Goal: Task Accomplishment & Management: Manage account settings

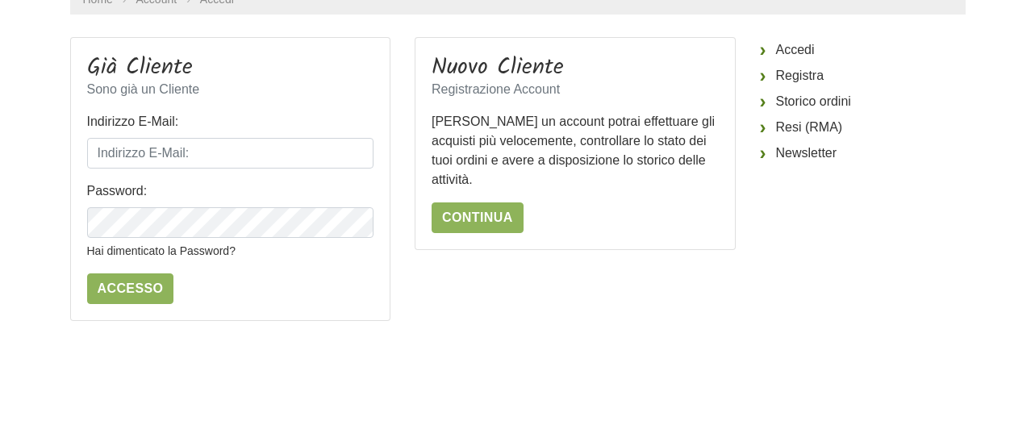
scroll to position [161, 0]
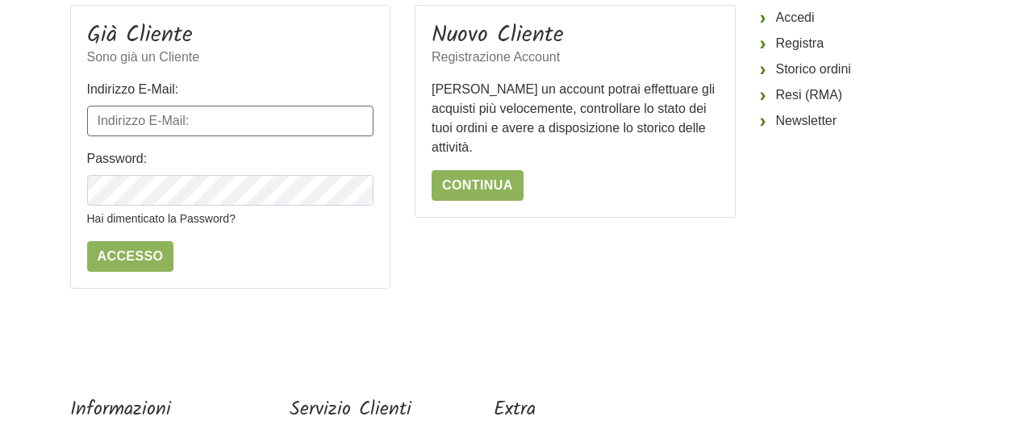
click at [208, 115] on input "Indirizzo E-Mail:" at bounding box center [230, 121] width 287 height 31
type input "[EMAIL_ADDRESS][DOMAIN_NAME]"
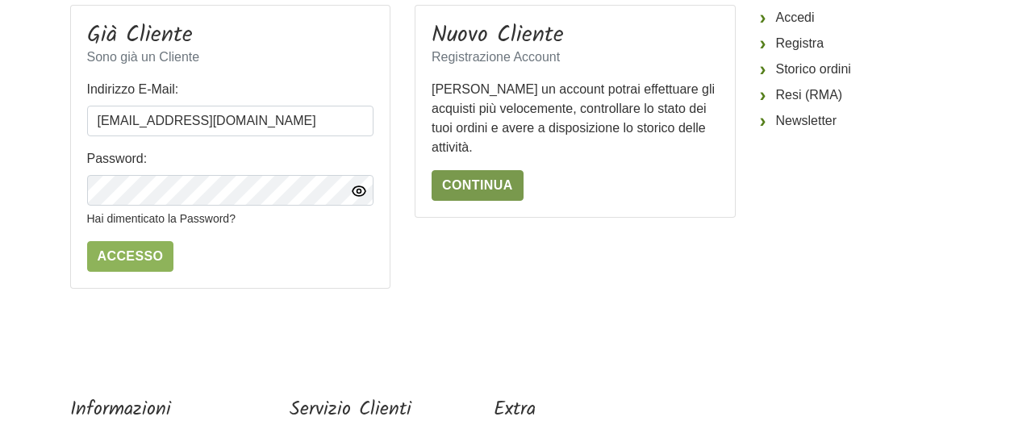
click at [495, 188] on link "Continua" at bounding box center [478, 185] width 92 height 31
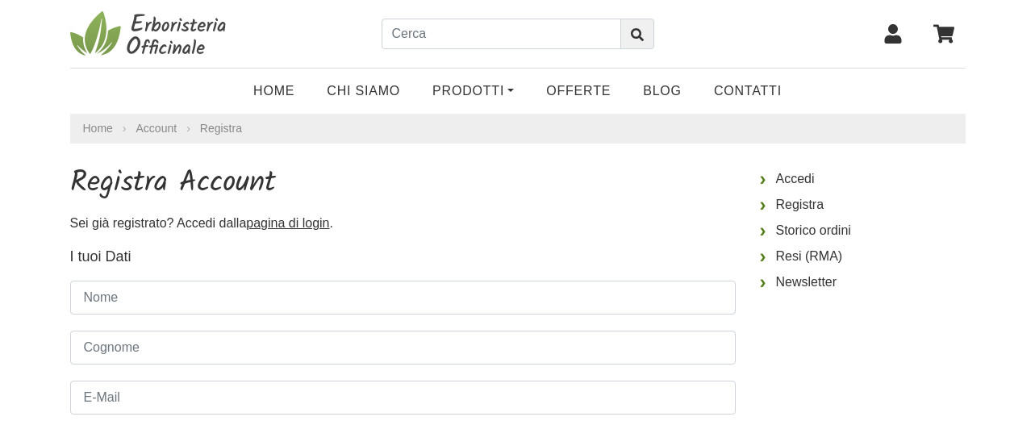
click at [892, 40] on icon at bounding box center [892, 33] width 17 height 19
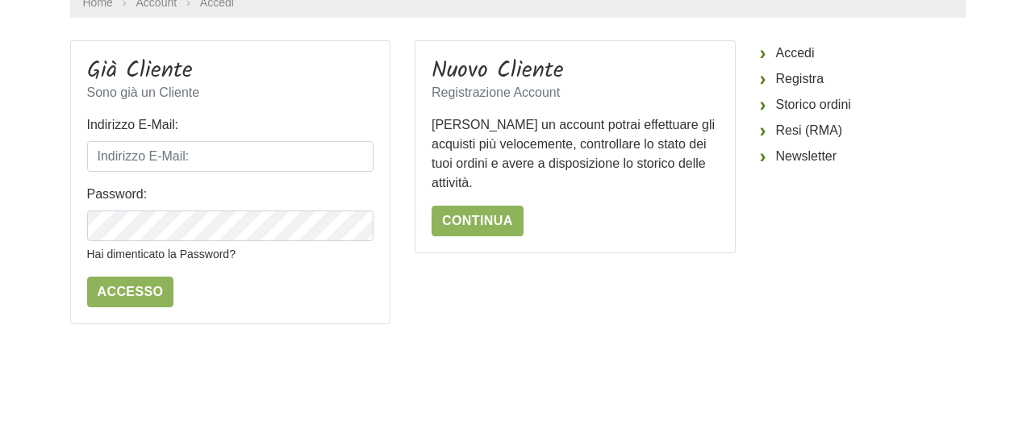
scroll to position [161, 0]
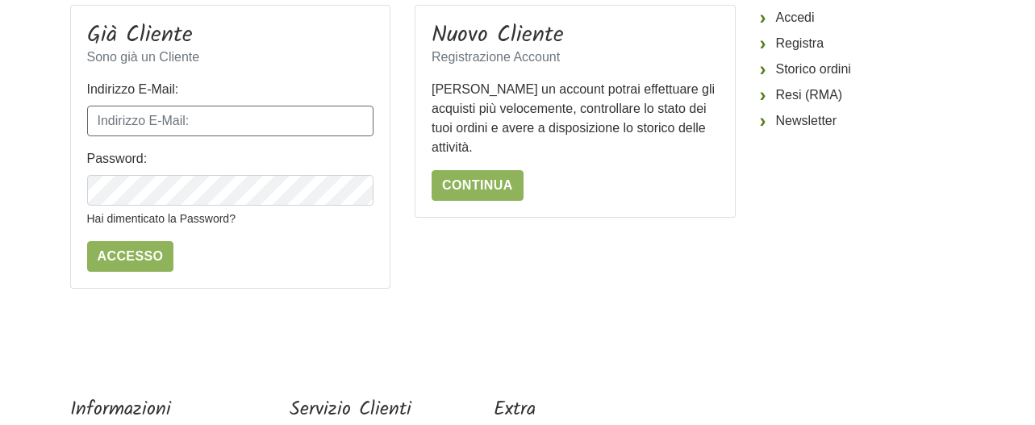
click at [215, 118] on input "Indirizzo E-Mail:" at bounding box center [230, 121] width 287 height 31
type input "[EMAIL_ADDRESS][DOMAIN_NAME]"
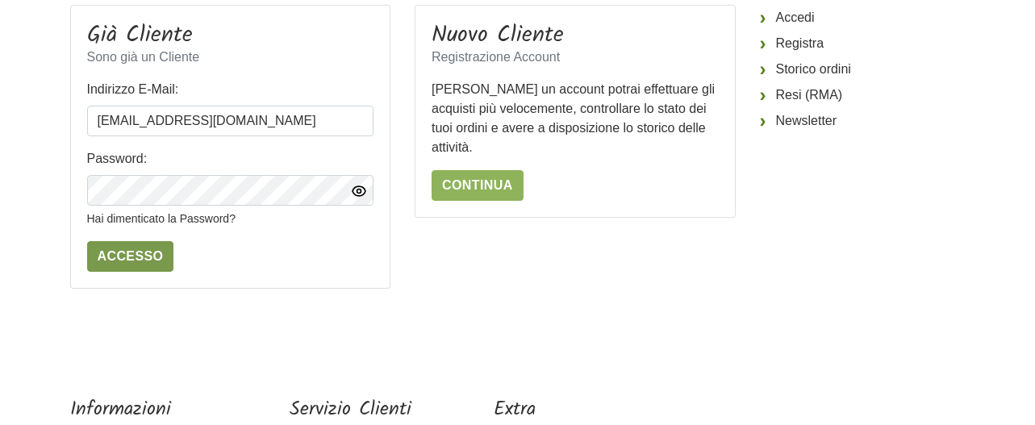
click at [110, 253] on input "Accesso" at bounding box center [130, 256] width 87 height 31
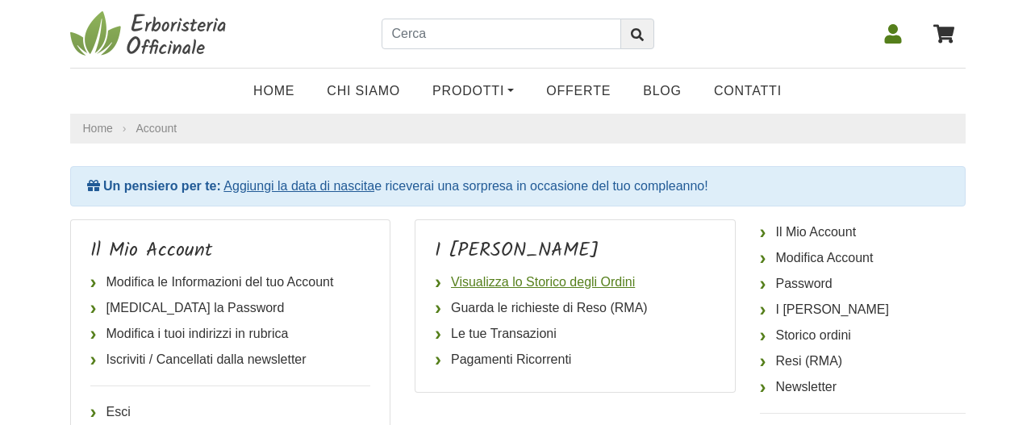
click at [564, 280] on link "Visualizza lo Storico degli Ordini" at bounding box center [575, 283] width 281 height 26
click at [894, 36] on icon at bounding box center [893, 33] width 19 height 19
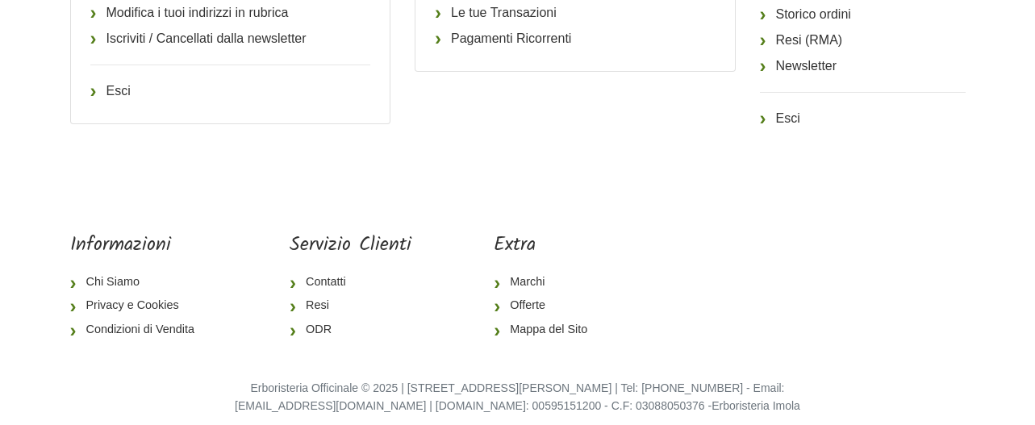
scroll to position [323, 0]
click at [794, 117] on link "Esci" at bounding box center [863, 117] width 206 height 26
